Goal: Check status: Check status

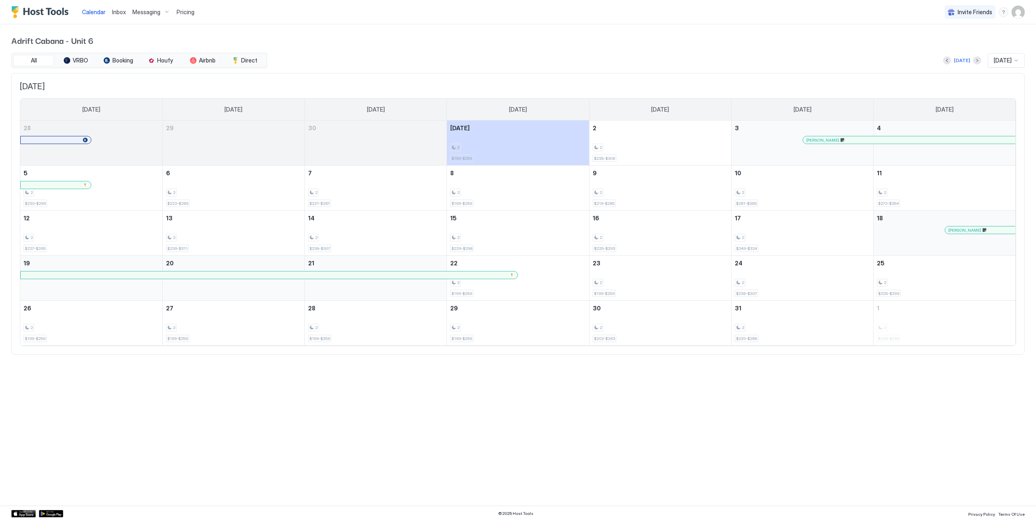
click at [999, 64] on div "[DATE]" at bounding box center [1005, 60] width 37 height 15
click at [999, 83] on div "[DATE]" at bounding box center [1006, 79] width 36 height 16
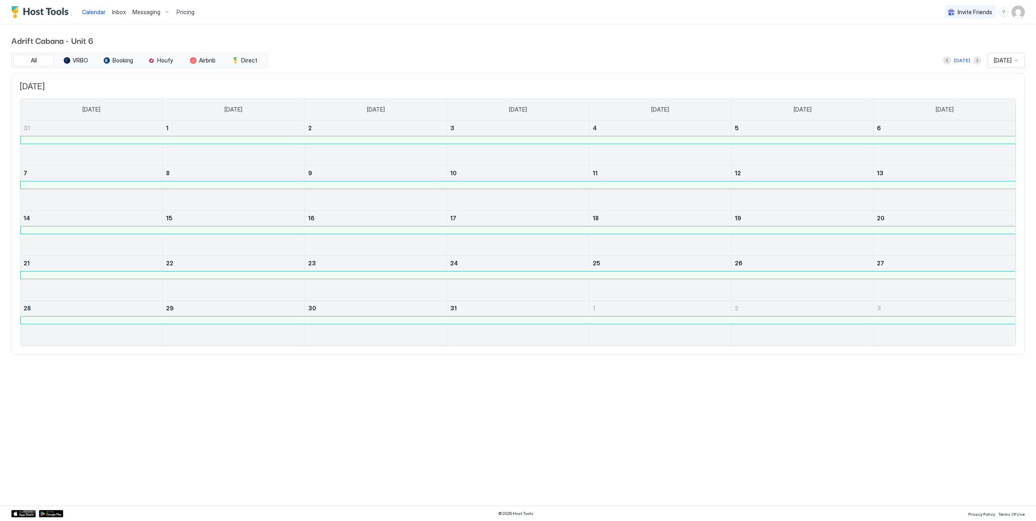
click at [801, 273] on div at bounding box center [518, 274] width 994 height 7
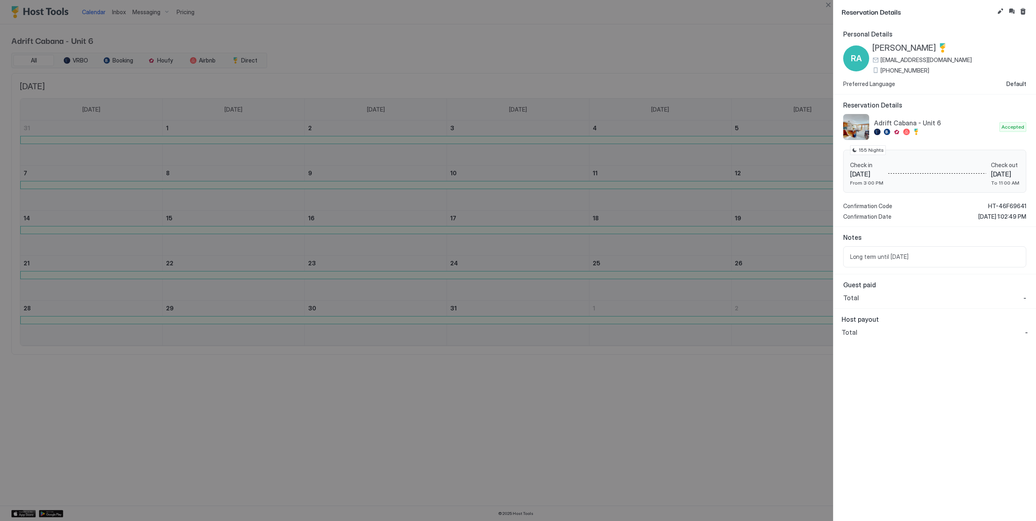
click at [871, 300] on div "Guest paid Total -" at bounding box center [934, 291] width 202 height 34
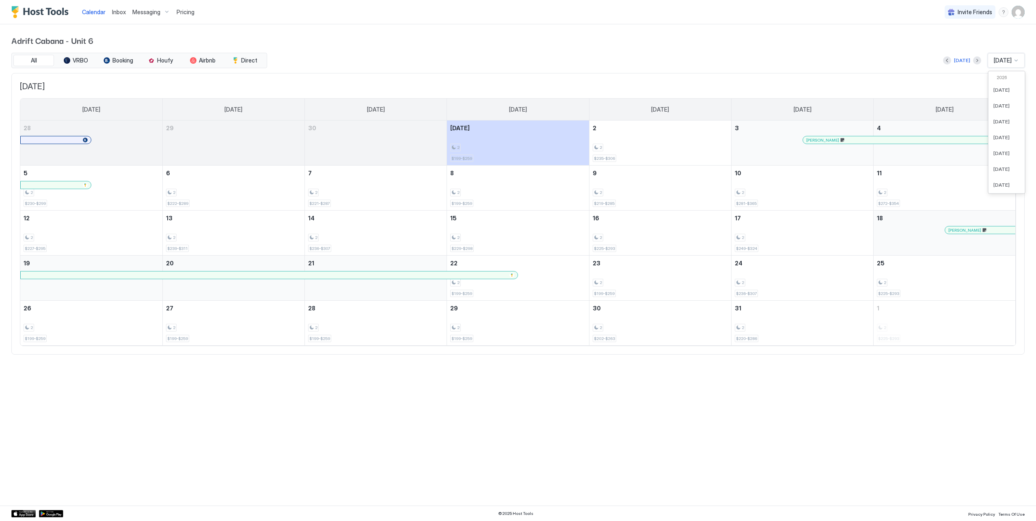
click at [1006, 61] on span "[DATE]" at bounding box center [1002, 60] width 18 height 7
click at [1005, 113] on span "[DATE]" at bounding box center [1001, 115] width 16 height 6
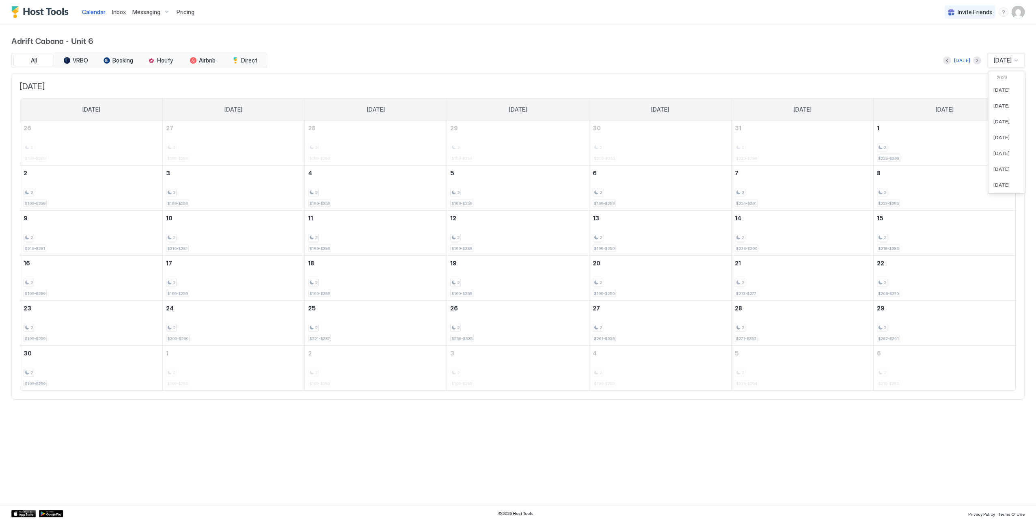
click at [1001, 60] on span "[DATE]" at bounding box center [1002, 60] width 18 height 7
click at [1001, 151] on div "[DATE]" at bounding box center [1006, 155] width 36 height 16
click at [1000, 58] on span "[DATE]" at bounding box center [1002, 60] width 18 height 7
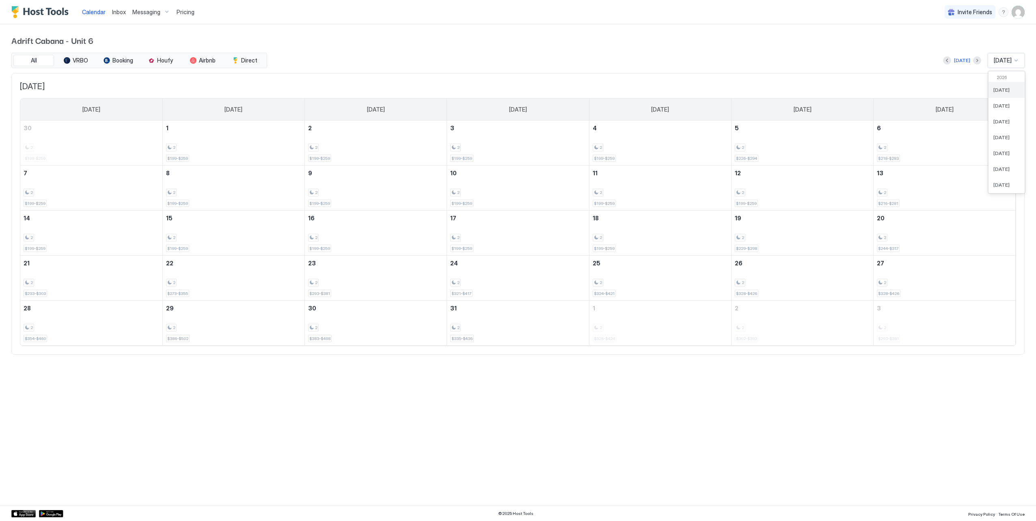
click at [993, 94] on div "[DATE]" at bounding box center [1006, 90] width 36 height 16
click at [1000, 59] on span "[DATE]" at bounding box center [1002, 60] width 18 height 7
click at [1002, 159] on span "[DATE]" at bounding box center [1001, 161] width 16 height 6
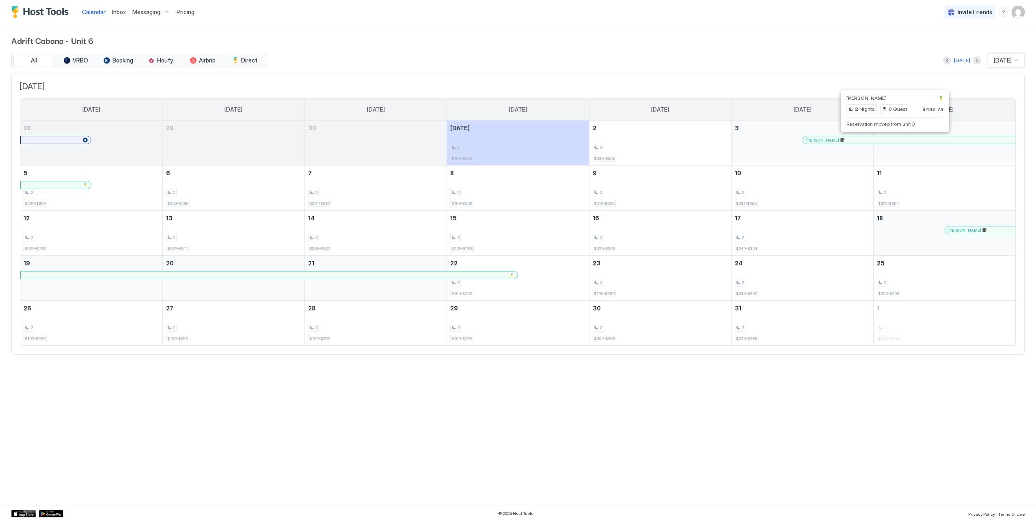
click at [891, 139] on div at bounding box center [891, 140] width 6 height 6
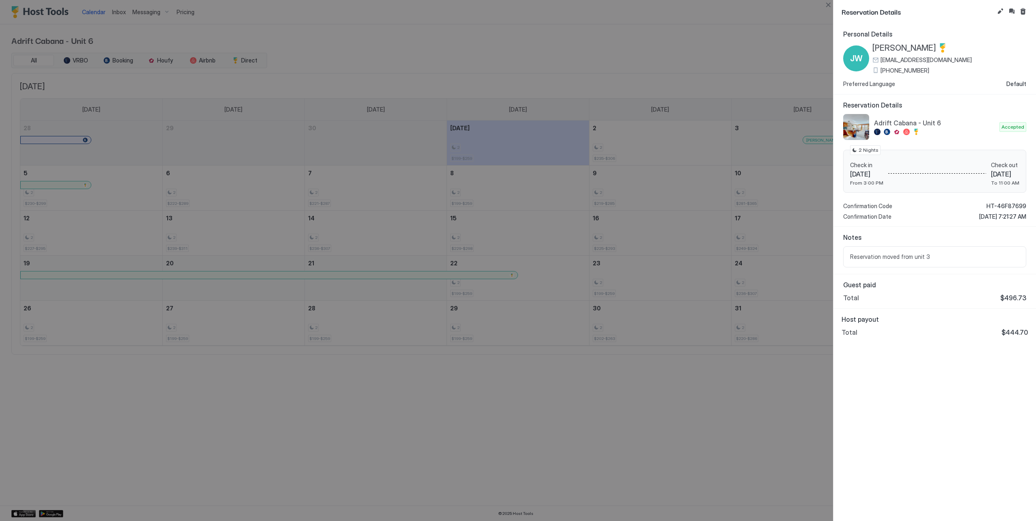
click at [680, 55] on div at bounding box center [518, 260] width 1036 height 521
click at [829, 3] on button "Close" at bounding box center [828, 5] width 10 height 10
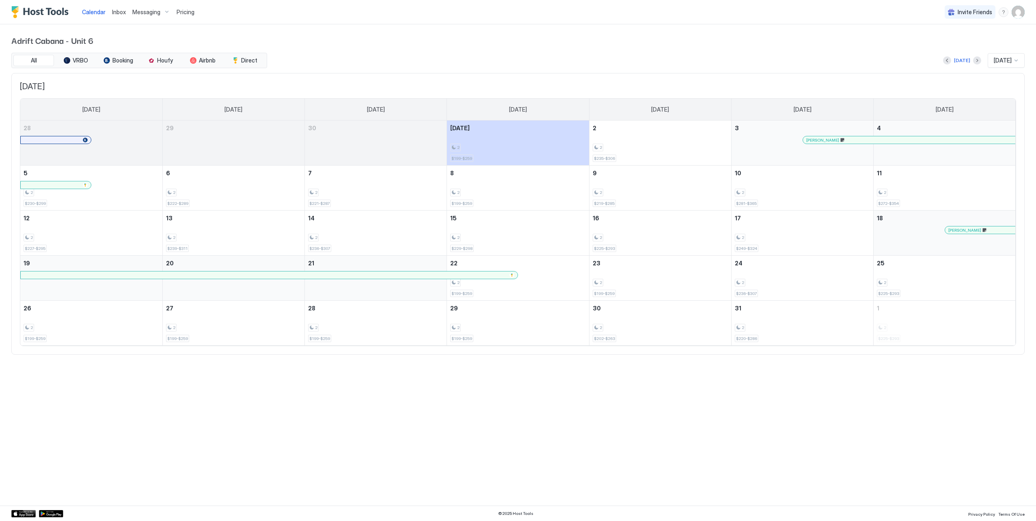
click at [993, 60] on span "[DATE]" at bounding box center [1002, 60] width 18 height 7
click at [993, 154] on span "[DATE]" at bounding box center [1001, 155] width 16 height 6
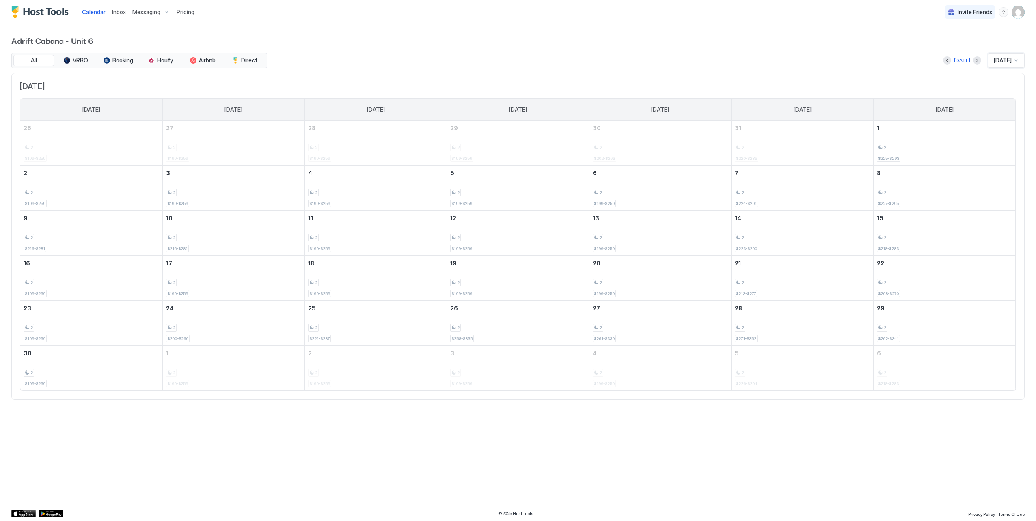
click at [1006, 62] on span "[DATE]" at bounding box center [1002, 60] width 18 height 7
click at [999, 154] on span "[DATE]" at bounding box center [1001, 155] width 16 height 6
click at [1002, 63] on span "[DATE]" at bounding box center [1002, 60] width 18 height 7
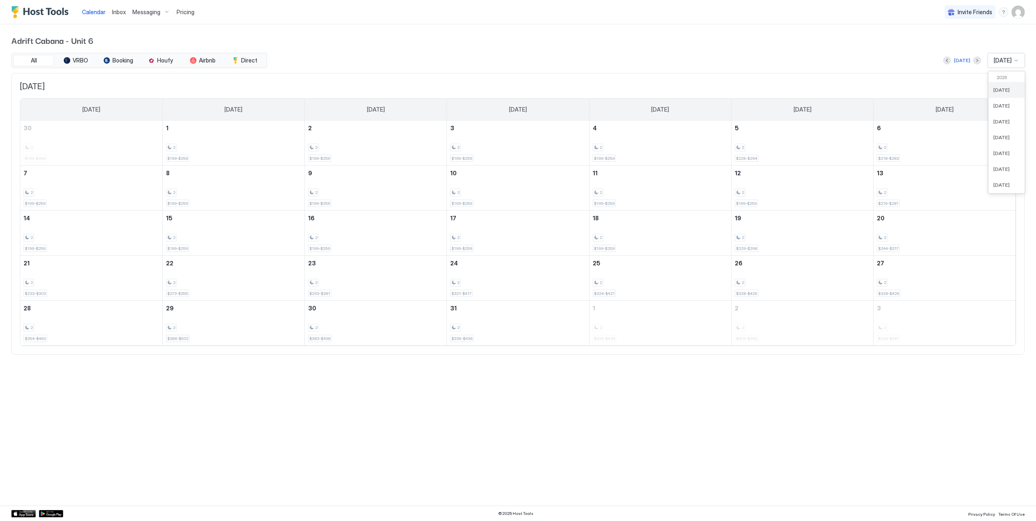
click at [1001, 89] on span "[DATE]" at bounding box center [1001, 90] width 16 height 6
click at [1004, 60] on span "[DATE]" at bounding box center [1002, 60] width 18 height 7
click at [999, 101] on div "[DATE]" at bounding box center [1006, 106] width 36 height 16
click at [998, 62] on span "[DATE]" at bounding box center [1002, 60] width 18 height 7
click at [1000, 118] on div "[DATE]" at bounding box center [1006, 122] width 36 height 16
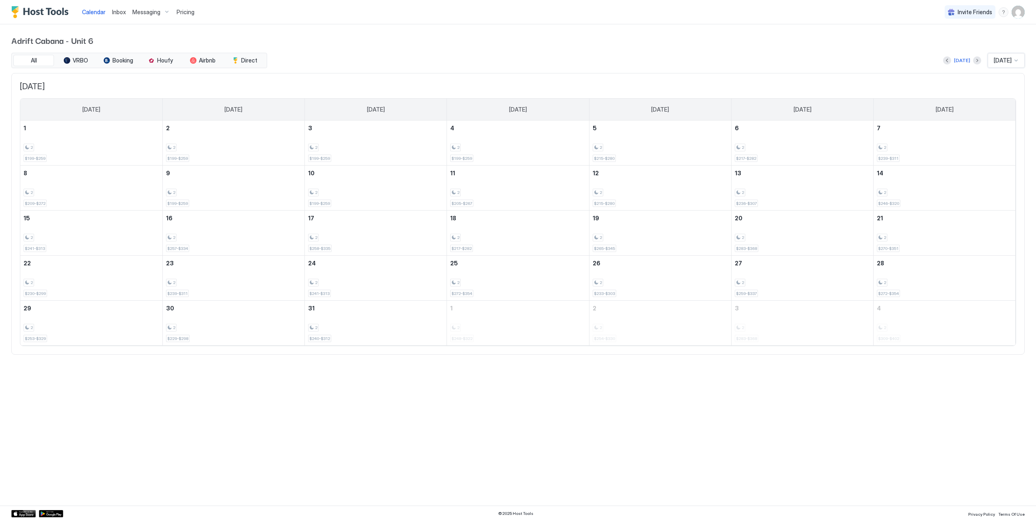
click at [1005, 64] on div "[DATE]" at bounding box center [1005, 60] width 37 height 15
click at [997, 136] on span "[DATE]" at bounding box center [1001, 137] width 16 height 6
click at [1003, 62] on span "[DATE]" at bounding box center [1002, 60] width 18 height 7
click at [993, 150] on span "[DATE]" at bounding box center [1001, 153] width 16 height 6
click at [1016, 60] on div at bounding box center [1015, 60] width 6 height 6
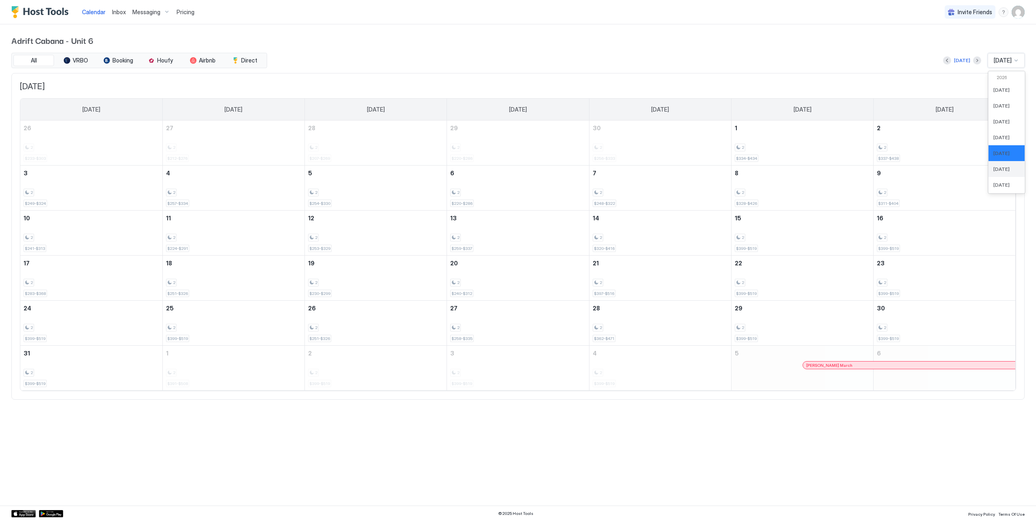
click at [993, 166] on span "[DATE]" at bounding box center [1001, 169] width 16 height 6
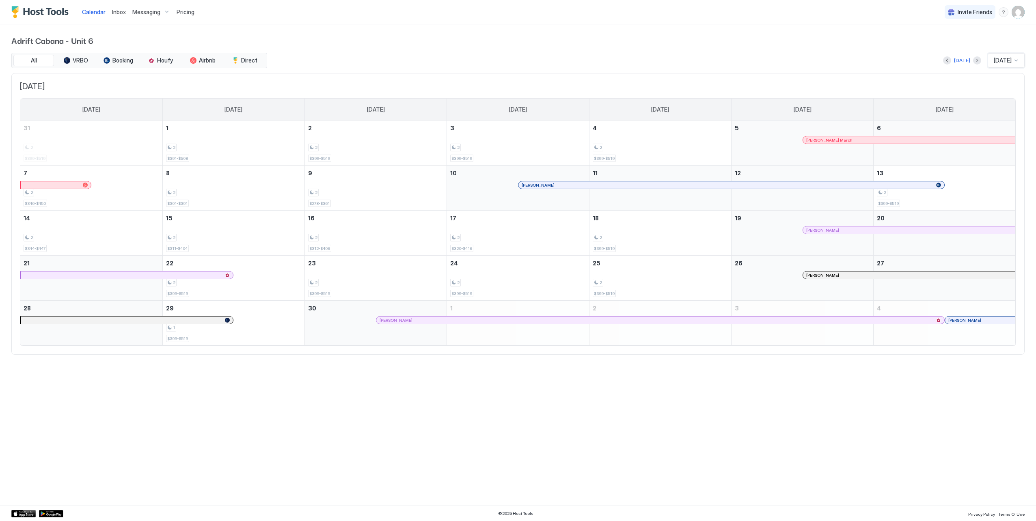
click at [999, 62] on span "[DATE]" at bounding box center [1002, 60] width 18 height 7
click at [1002, 186] on span "[DATE]" at bounding box center [1001, 185] width 16 height 6
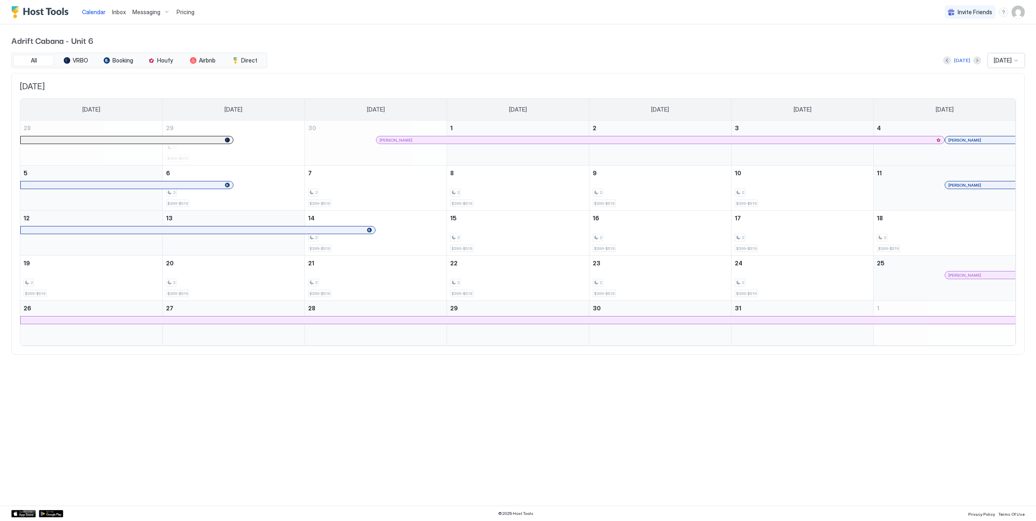
click at [1000, 64] on div "[DATE]" at bounding box center [1005, 60] width 37 height 15
click at [999, 159] on div "[DATE]" at bounding box center [1006, 164] width 36 height 16
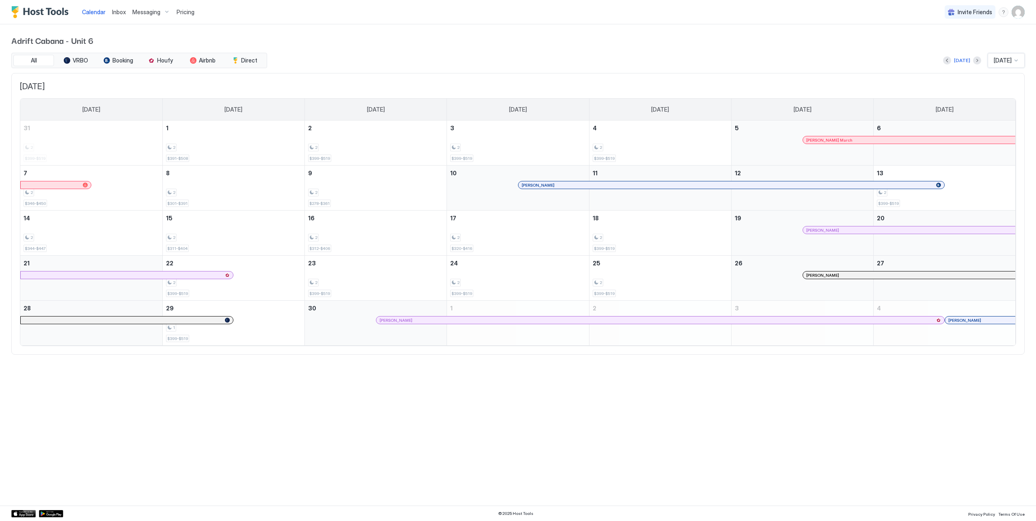
click at [1005, 63] on span "[DATE]" at bounding box center [1002, 60] width 18 height 7
click at [997, 183] on span "[DATE]" at bounding box center [1001, 185] width 16 height 6
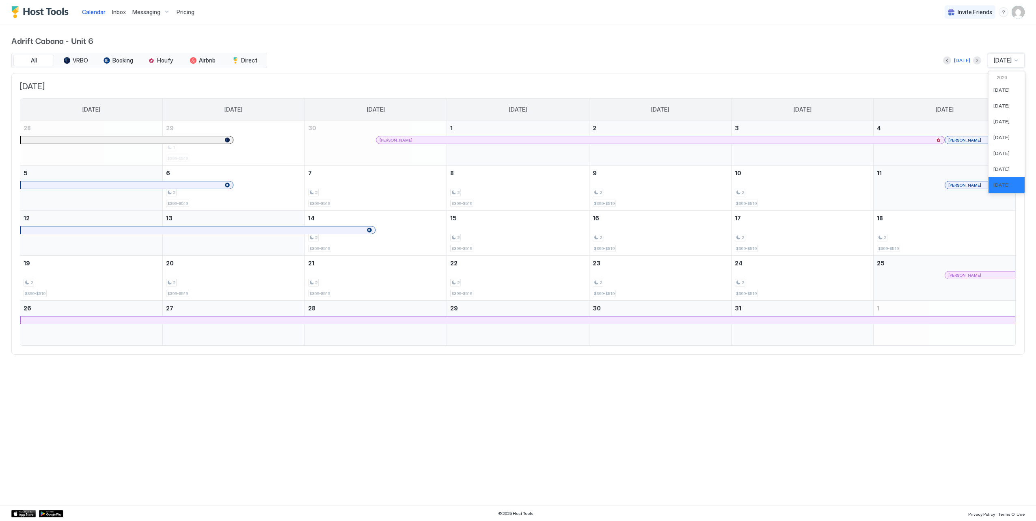
click at [1012, 62] on div at bounding box center [1015, 60] width 7 height 7
click at [1000, 153] on span "[DATE]" at bounding box center [1001, 155] width 16 height 6
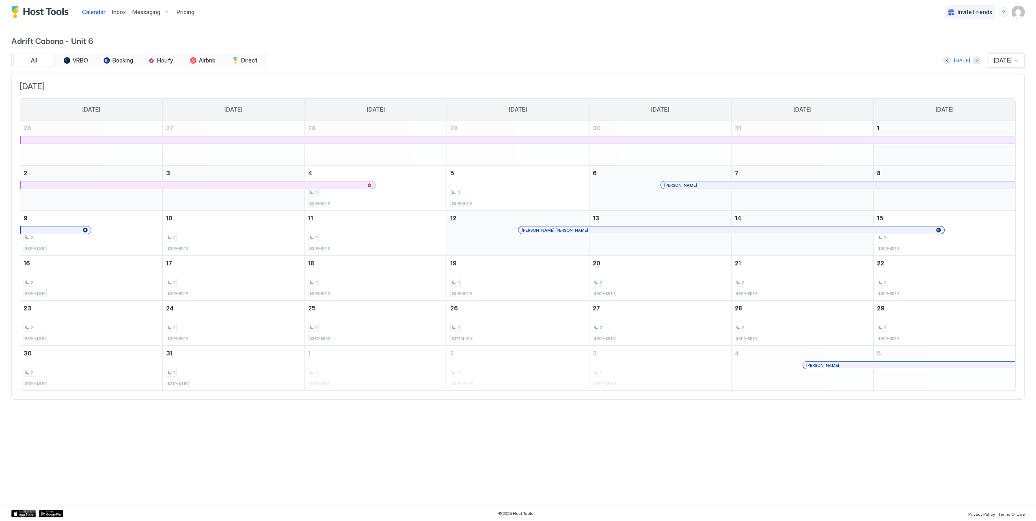
click at [993, 61] on span "[DATE]" at bounding box center [1002, 60] width 18 height 7
click at [999, 151] on div "[DATE]" at bounding box center [1006, 155] width 36 height 16
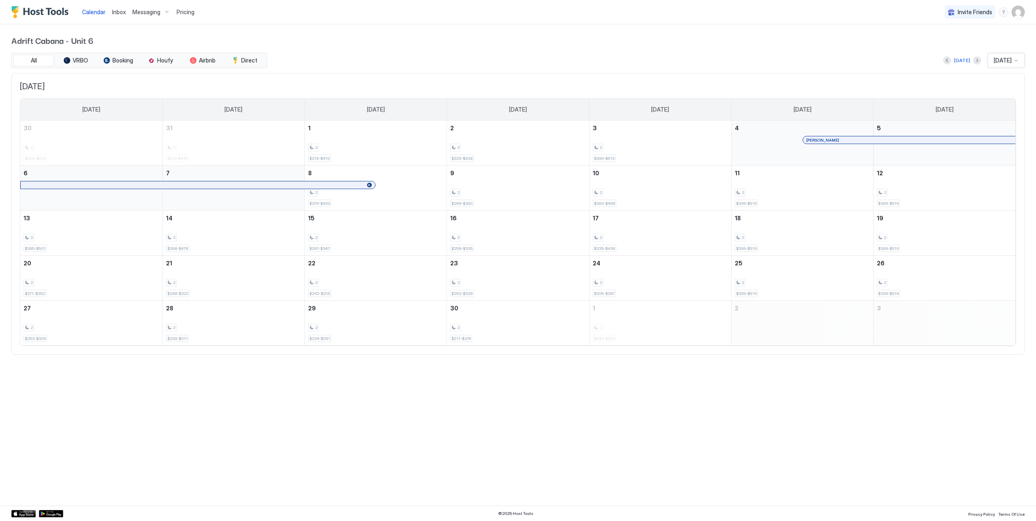
click at [995, 62] on span "[DATE]" at bounding box center [1002, 60] width 18 height 7
click at [995, 164] on span "[DATE]" at bounding box center [1001, 164] width 16 height 6
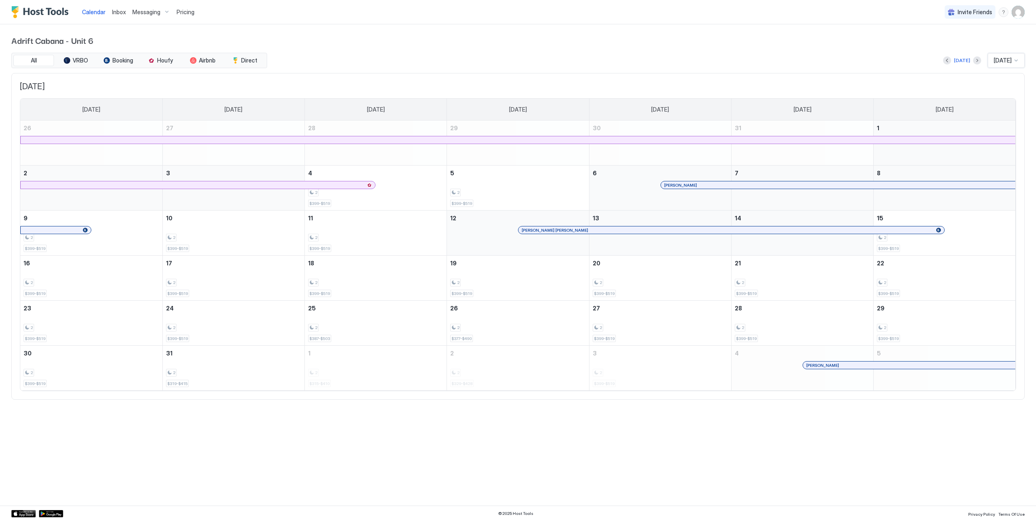
click at [355, 139] on div at bounding box center [518, 139] width 994 height 7
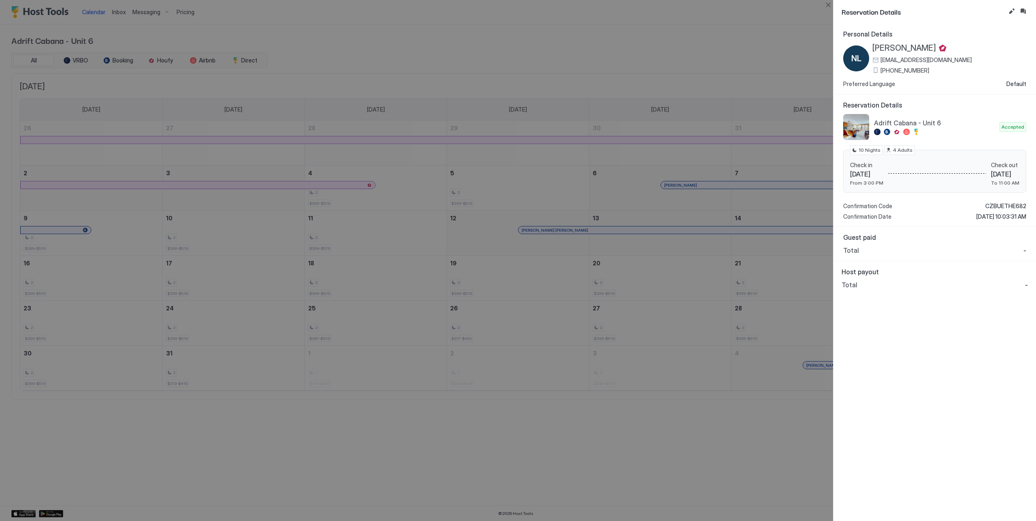
click at [639, 35] on div at bounding box center [518, 260] width 1036 height 521
click at [825, 6] on button "Close" at bounding box center [828, 5] width 10 height 10
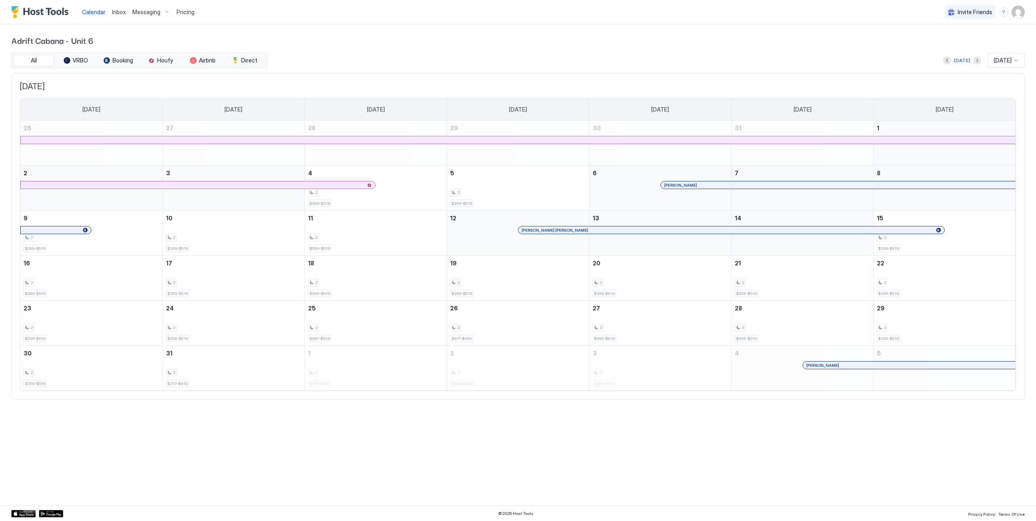
click at [557, 140] on div at bounding box center [518, 139] width 994 height 7
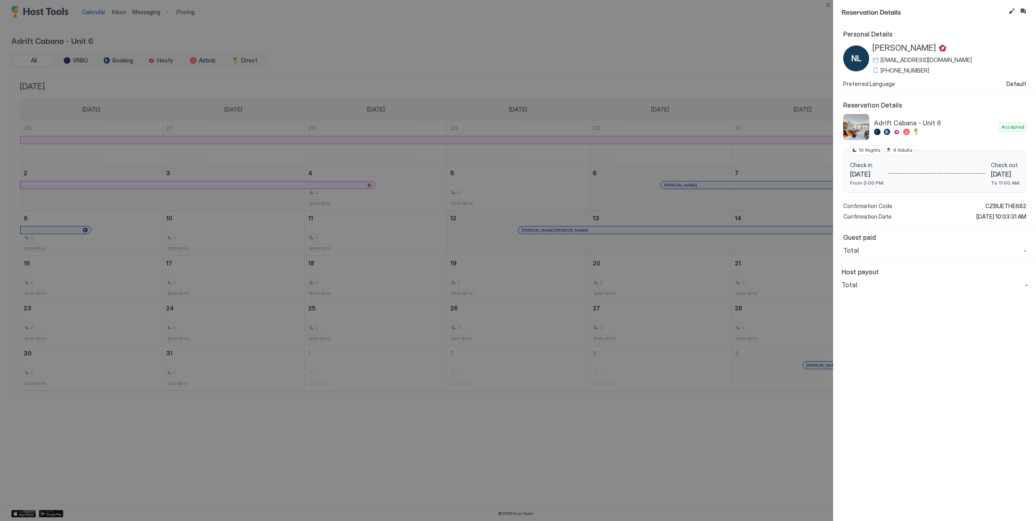
click at [858, 287] on div "Total -" at bounding box center [934, 285] width 186 height 8
click at [824, 6] on button "Close" at bounding box center [828, 5] width 10 height 10
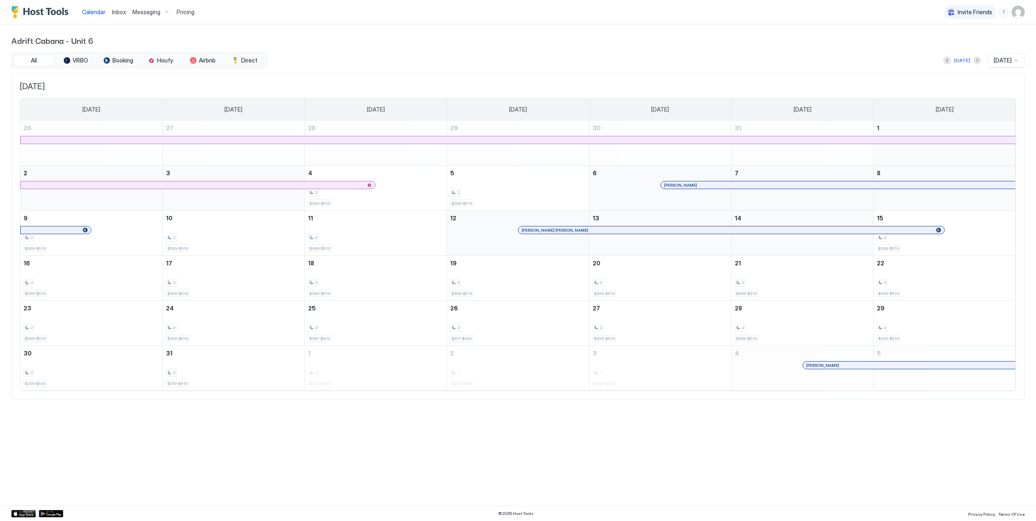
click at [995, 59] on span "[DATE]" at bounding box center [1002, 60] width 18 height 7
click at [1004, 127] on span "[DATE]" at bounding box center [1001, 130] width 16 height 6
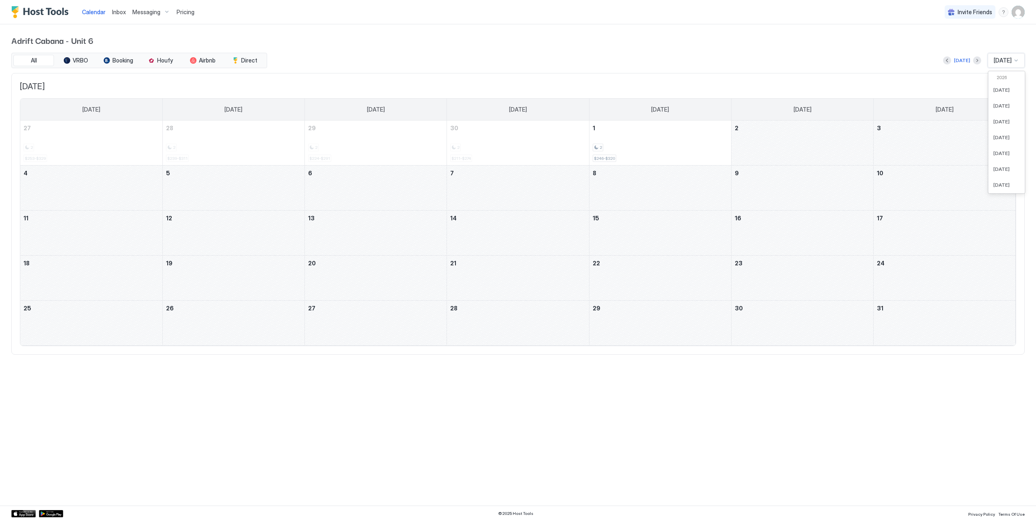
click at [1004, 59] on span "[DATE]" at bounding box center [1002, 60] width 18 height 7
click at [999, 161] on span "[DATE]" at bounding box center [1001, 164] width 16 height 6
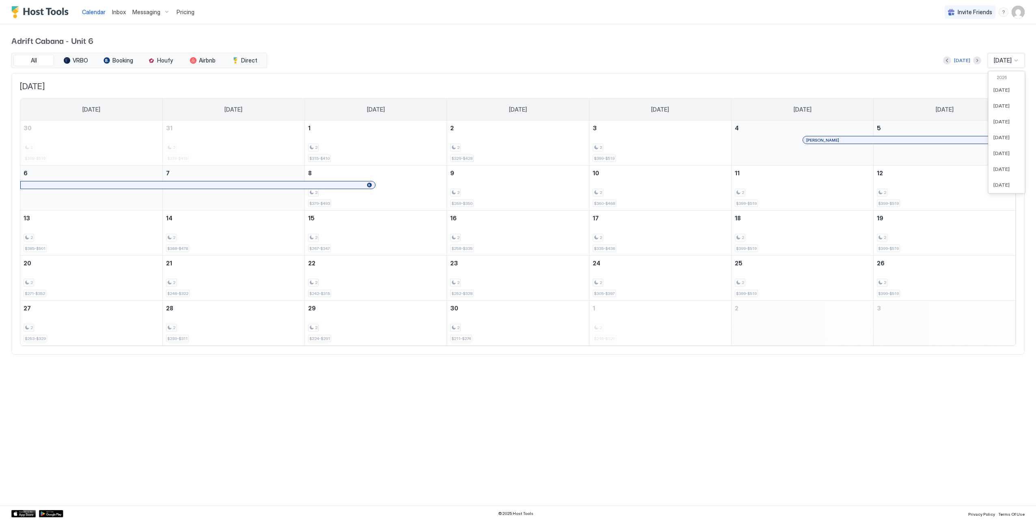
click at [991, 65] on div "[DATE]" at bounding box center [1005, 60] width 37 height 15
click at [1000, 160] on span "[DATE]" at bounding box center [1001, 161] width 16 height 6
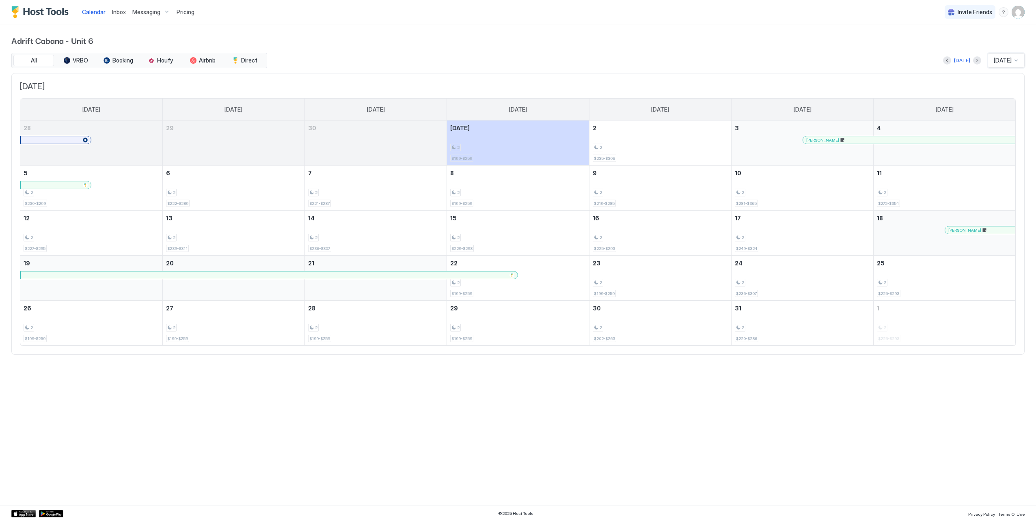
click at [918, 137] on div at bounding box center [918, 140] width 6 height 6
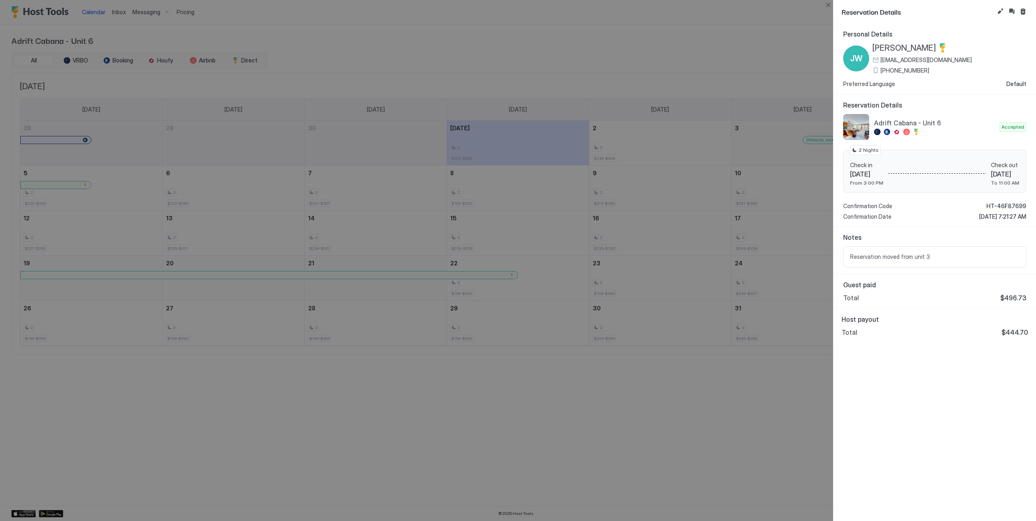
click at [792, 50] on div at bounding box center [518, 260] width 1036 height 521
click at [830, 7] on button "Close" at bounding box center [828, 5] width 10 height 10
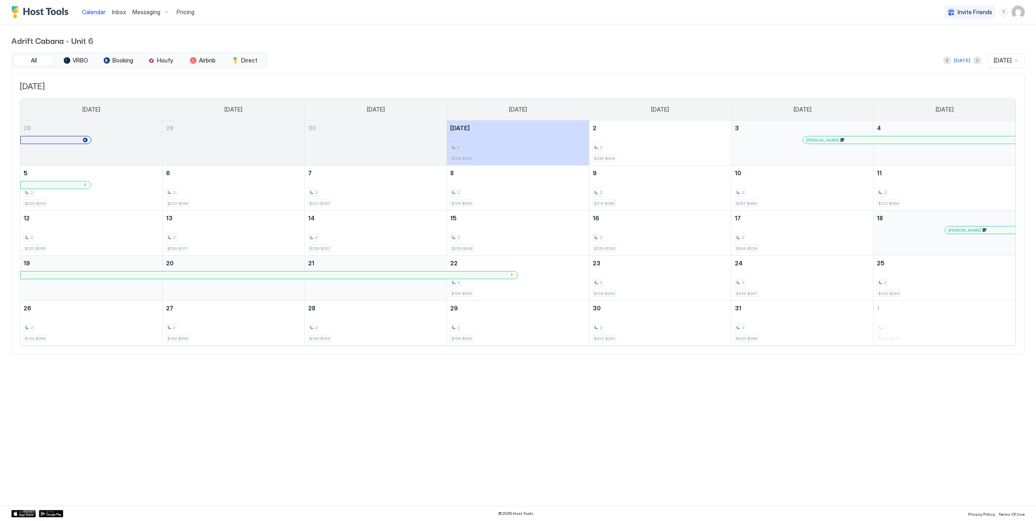
click at [864, 140] on div at bounding box center [865, 140] width 6 height 6
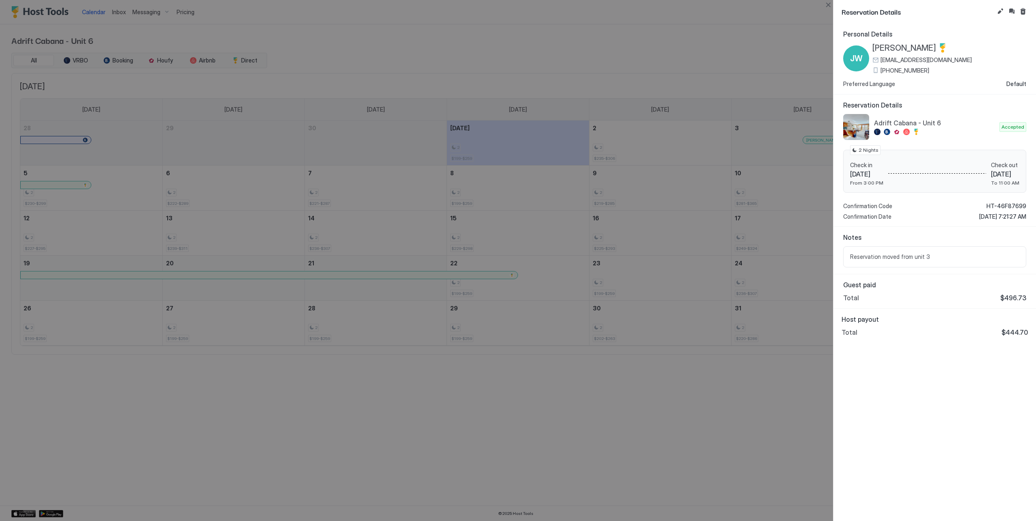
click at [790, 62] on div at bounding box center [518, 260] width 1036 height 521
click at [829, 7] on button "Close" at bounding box center [828, 5] width 10 height 10
